Goal: Information Seeking & Learning: Learn about a topic

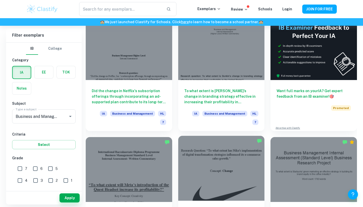
scroll to position [157, 0]
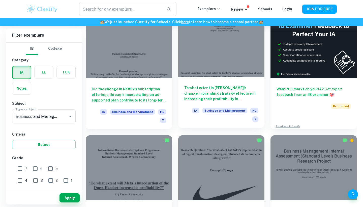
click at [219, 74] on div at bounding box center [221, 44] width 87 height 65
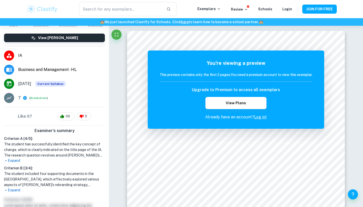
scroll to position [53, 0]
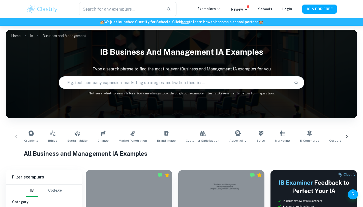
scroll to position [157, 0]
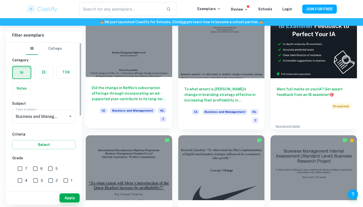
click at [125, 51] on div at bounding box center [129, 44] width 87 height 65
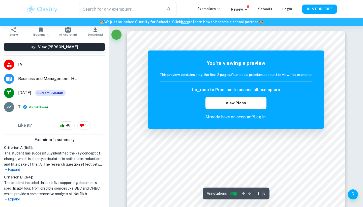
click at [230, 76] on h6 "This preview contains only the first 2 pages. You need a premium account to vie…" at bounding box center [236, 75] width 153 height 6
click at [312, 55] on div "You're viewing a preview This preview contains only the first 2 pages. You need…" at bounding box center [236, 89] width 177 height 78
click at [217, 63] on h5 "You're viewing a preview" at bounding box center [236, 63] width 153 height 8
click at [217, 68] on div "You're viewing a preview This preview contains only the first 2 pages. You need…" at bounding box center [236, 89] width 153 height 61
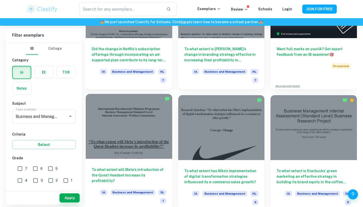
scroll to position [197, 0]
click at [161, 129] on div at bounding box center [129, 126] width 87 height 65
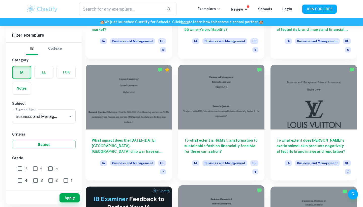
scroll to position [722, 0]
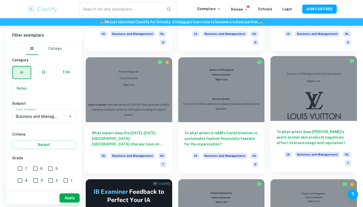
click at [321, 72] on div at bounding box center [314, 88] width 87 height 65
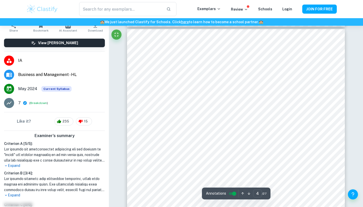
scroll to position [927, 0]
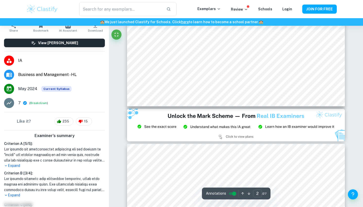
type input "3"
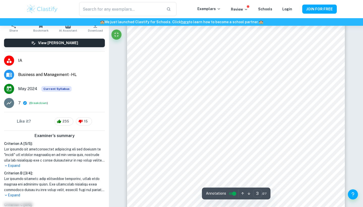
scroll to position [676, 0]
